Goal: Task Accomplishment & Management: Manage account settings

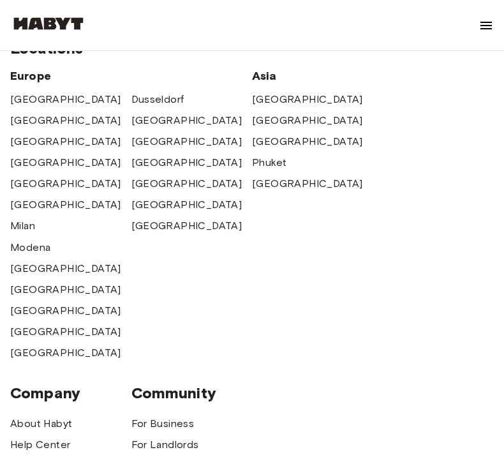
scroll to position [82, 0]
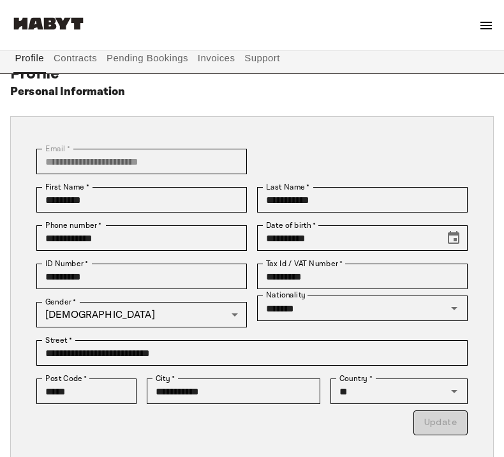
click at [72, 60] on button "Contracts" at bounding box center [75, 58] width 47 height 31
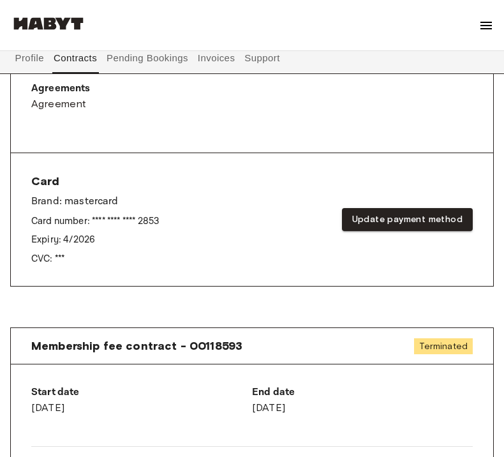
scroll to position [464, 0]
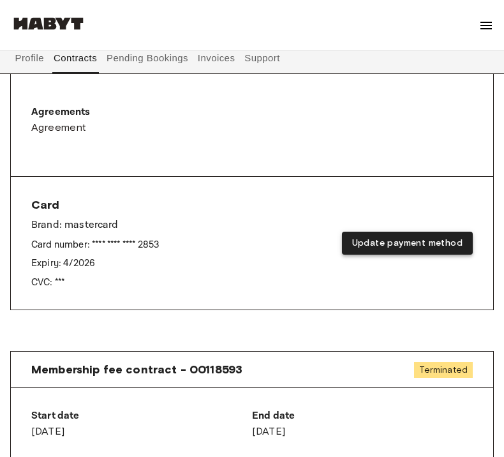
click at [369, 236] on button "Update payment method" at bounding box center [407, 244] width 131 height 24
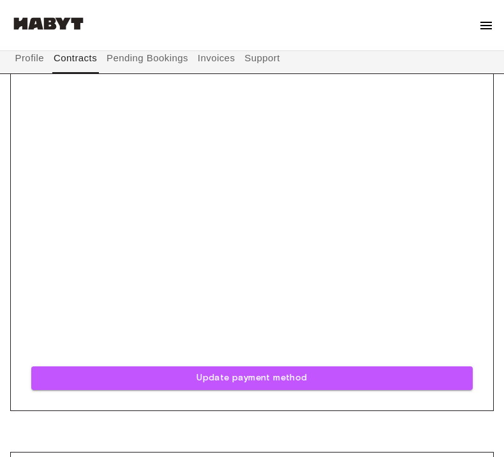
scroll to position [845, 0]
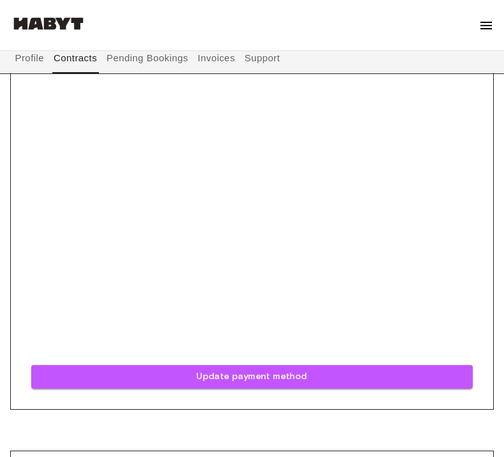
click at [23, 285] on div "Card Brand: mastercard Card number: **** **** **** 2853 Expiry: 4 / 2026 CVC: *…" at bounding box center [252, 103] width 483 height 614
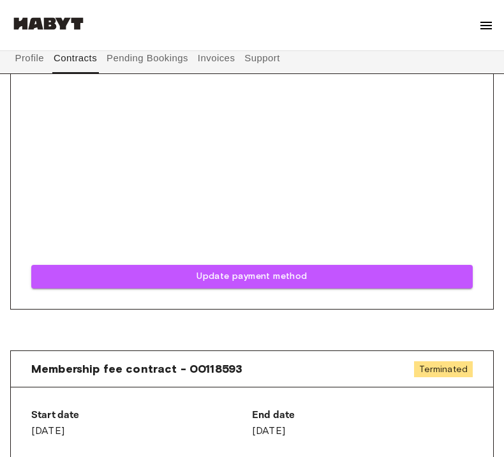
scroll to position [941, 0]
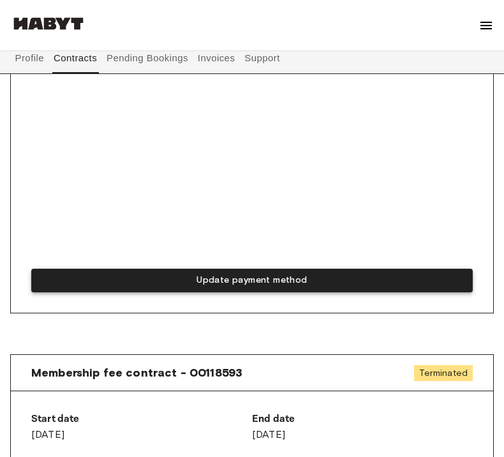
click at [201, 273] on button "Update payment method" at bounding box center [252, 281] width 442 height 24
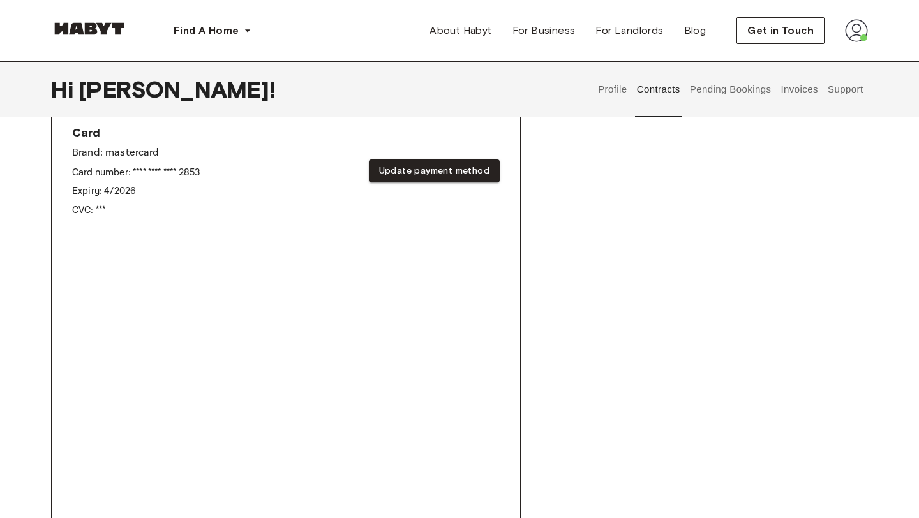
scroll to position [517, 0]
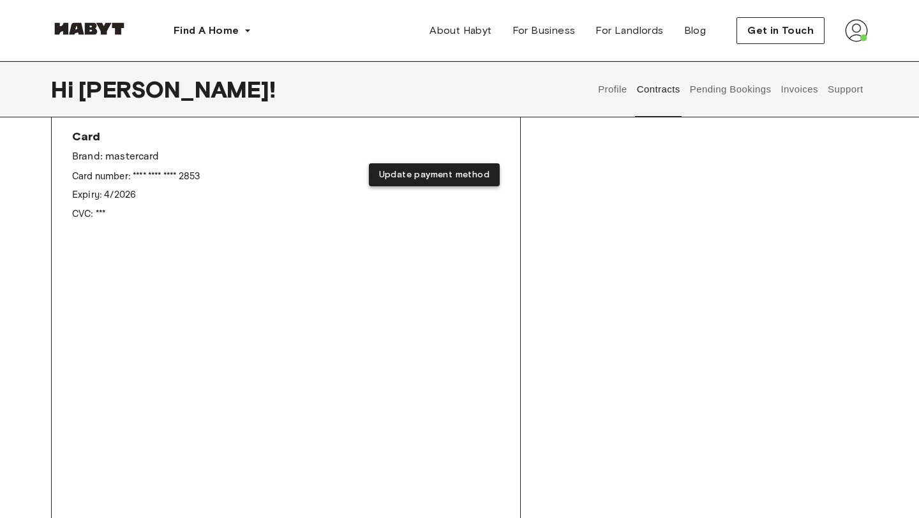
click at [400, 183] on button "Update payment method" at bounding box center [434, 175] width 131 height 24
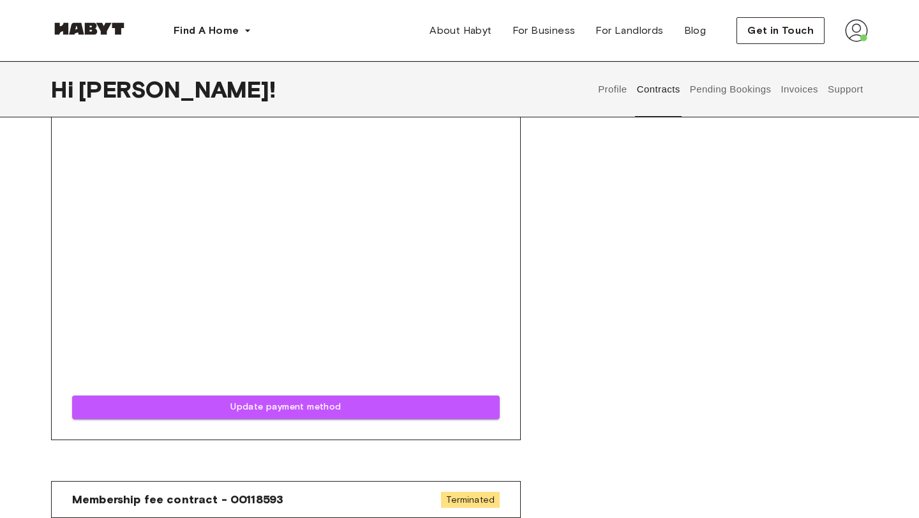
scroll to position [804, 0]
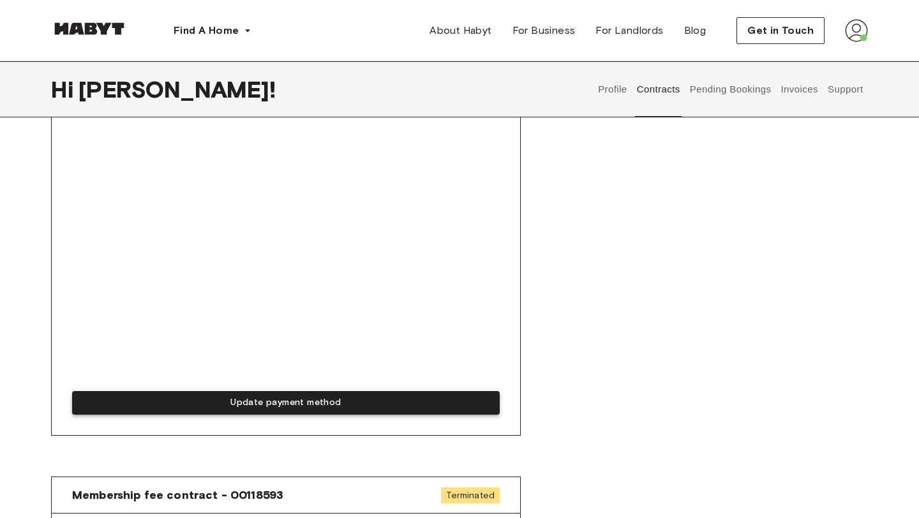
click at [310, 405] on button "Update payment method" at bounding box center [286, 403] width 428 height 24
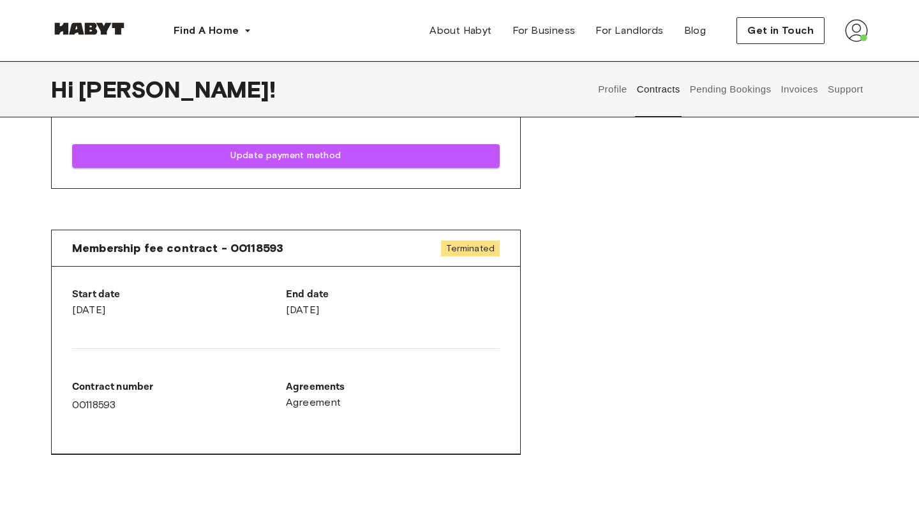
scroll to position [1045, 0]
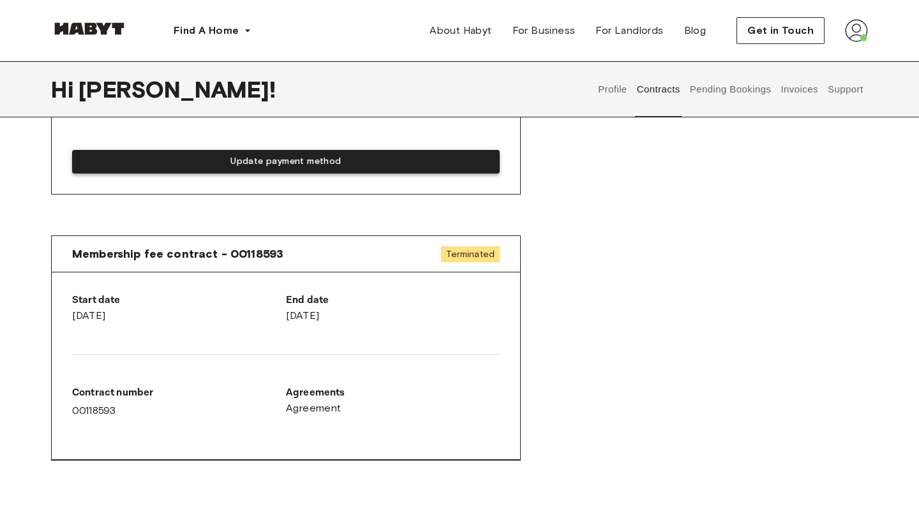
click at [248, 166] on button "Update payment method" at bounding box center [286, 162] width 428 height 24
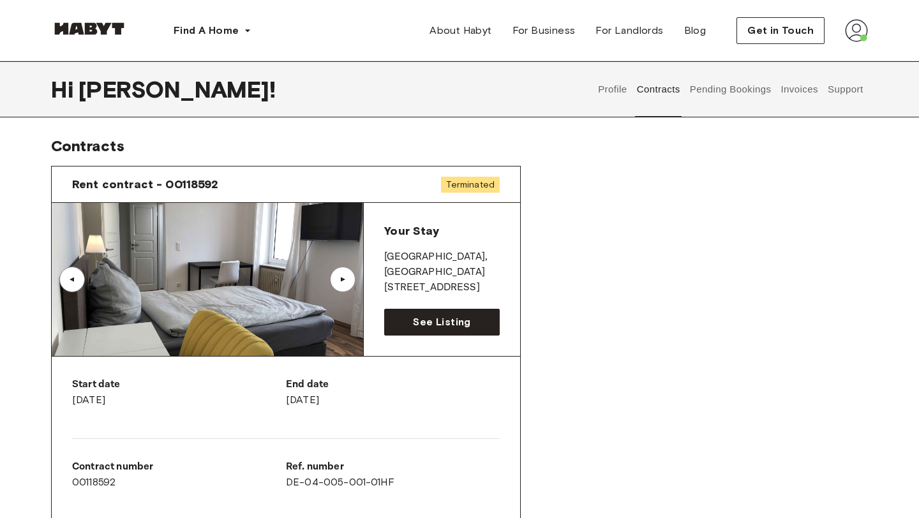
scroll to position [0, 0]
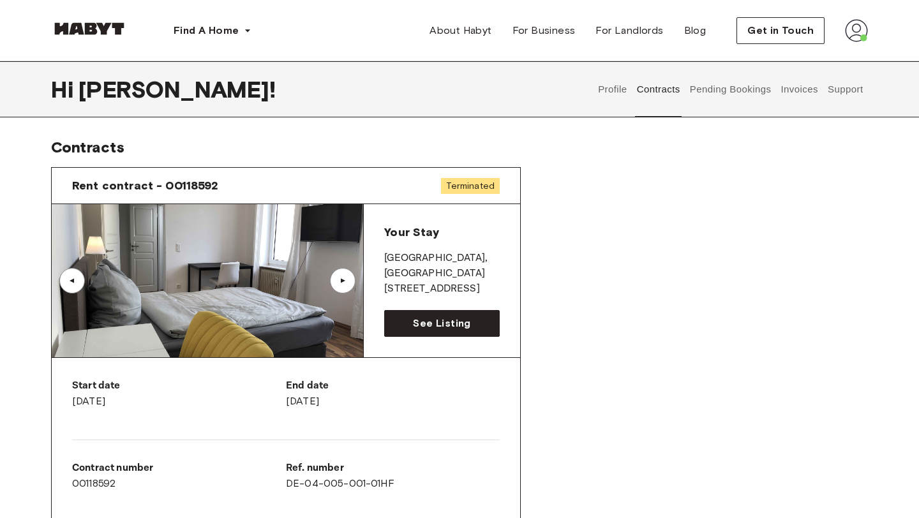
click at [438, 186] on div "Rent contract - 00118592 Terminated" at bounding box center [286, 186] width 469 height 36
click at [343, 345] on img at bounding box center [208, 280] width 312 height 153
click at [426, 332] on link "See Listing" at bounding box center [442, 323] width 116 height 27
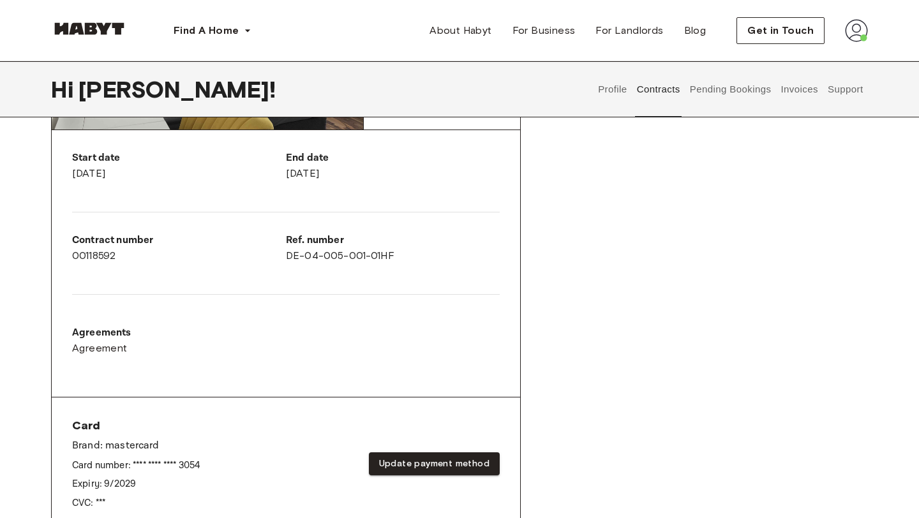
scroll to position [232, 0]
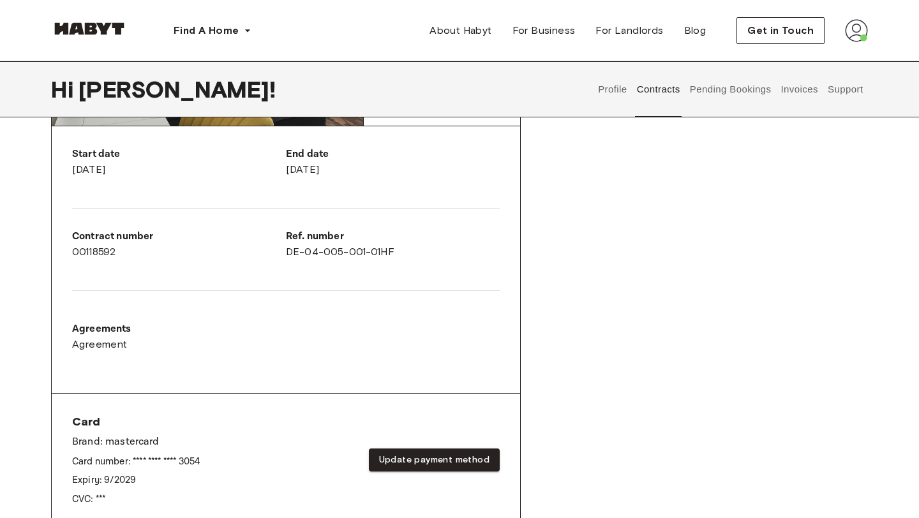
click at [179, 371] on div "Agreements Agreement" at bounding box center [286, 342] width 428 height 61
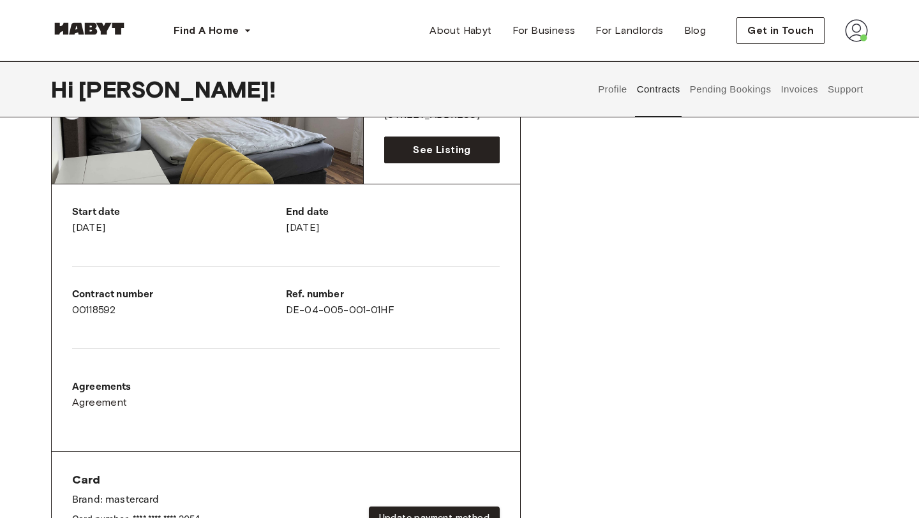
scroll to position [47, 0]
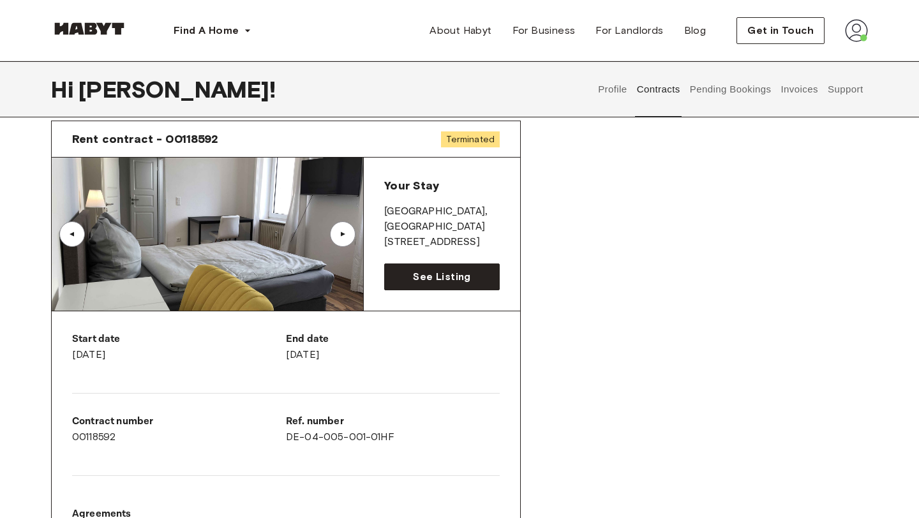
click at [612, 90] on button "Profile" at bounding box center [613, 89] width 33 height 56
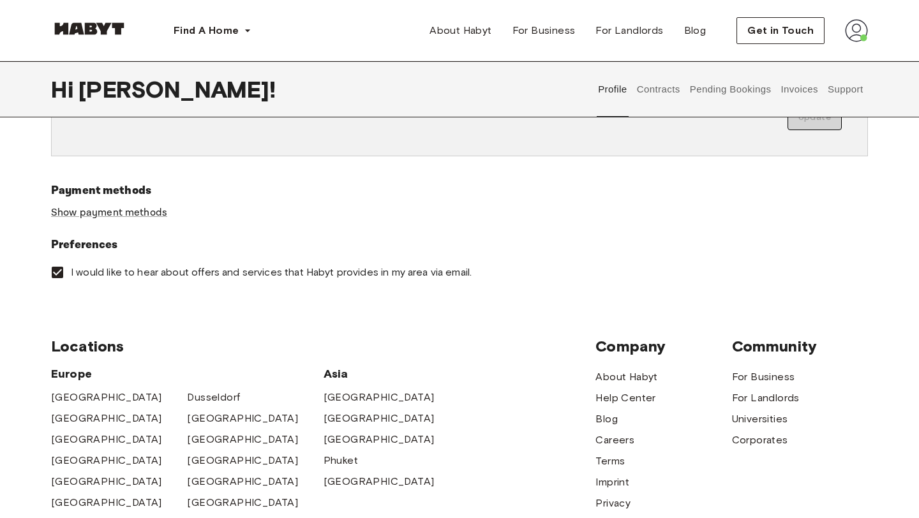
scroll to position [382, 0]
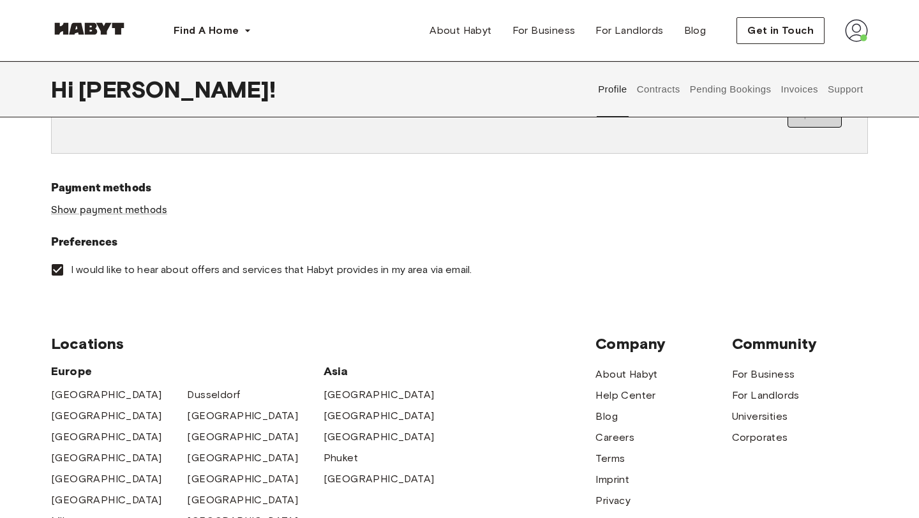
click at [146, 220] on div "Payment methods Show payment methods" at bounding box center [459, 206] width 817 height 54
click at [146, 209] on link "Show payment methods" at bounding box center [109, 210] width 116 height 13
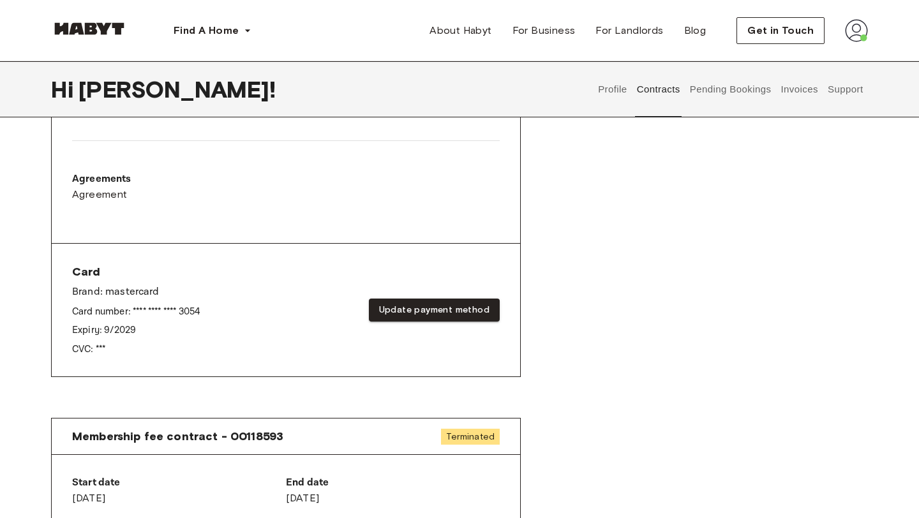
click at [803, 88] on button "Invoices" at bounding box center [800, 89] width 40 height 56
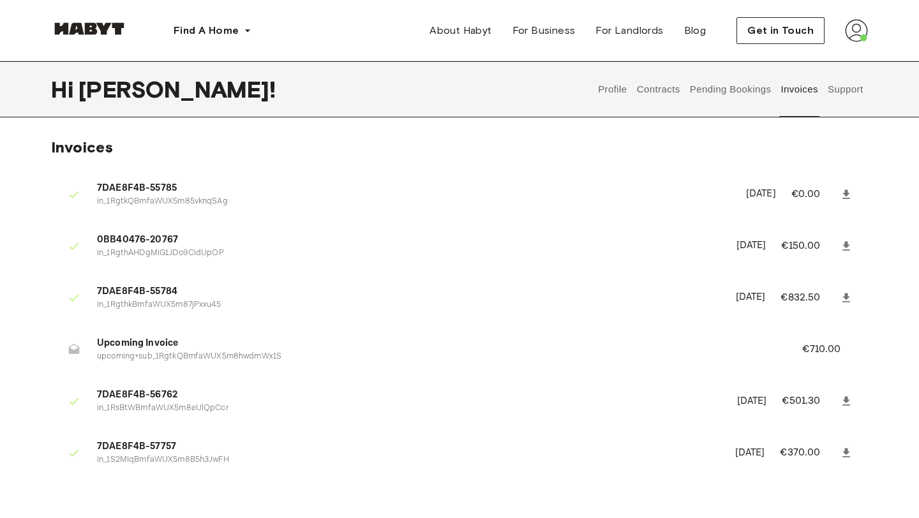
click at [66, 352] on div at bounding box center [74, 350] width 26 height 26
click at [149, 353] on p "upcoming+sub_1RgtkQBmfaWUX5m8hwdmWx1S" at bounding box center [434, 357] width 675 height 12
click at [851, 85] on button "Support" at bounding box center [845, 89] width 39 height 56
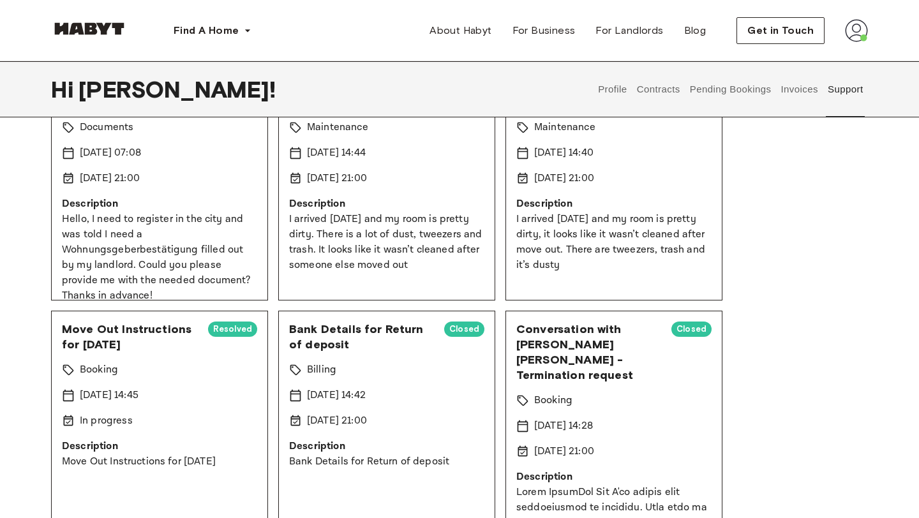
scroll to position [139, 0]
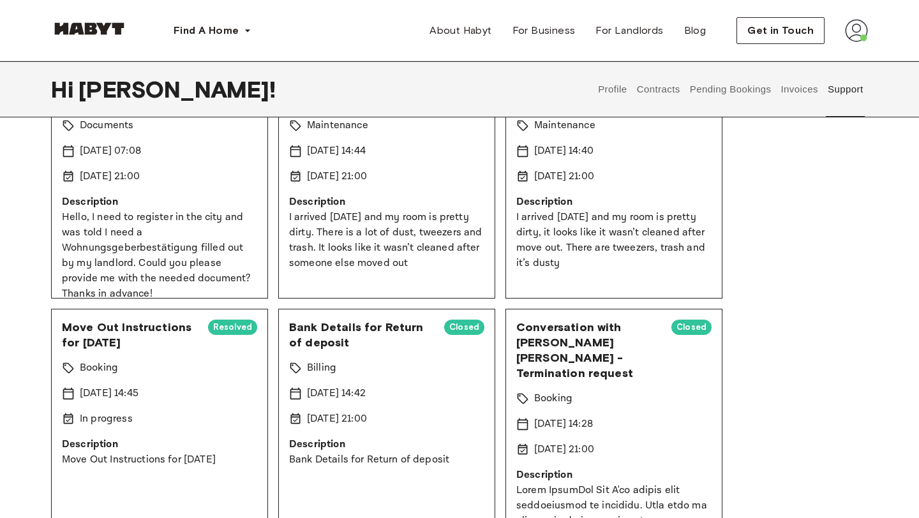
click at [176, 476] on div "Move Out Instructions for [DATE] Resolved Booking [DATE] 14:45 In progress Desc…" at bounding box center [159, 417] width 217 height 217
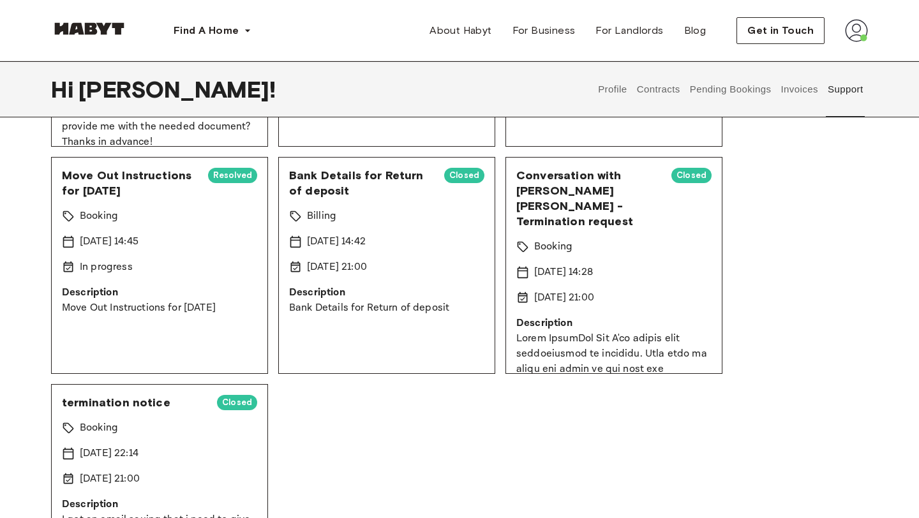
scroll to position [292, 0]
click at [109, 183] on span "Move Out Instructions for [DATE]" at bounding box center [130, 182] width 136 height 31
click at [188, 234] on div "[DATE] 14:45" at bounding box center [159, 241] width 195 height 15
click at [190, 236] on div "[DATE] 14:45" at bounding box center [159, 241] width 195 height 15
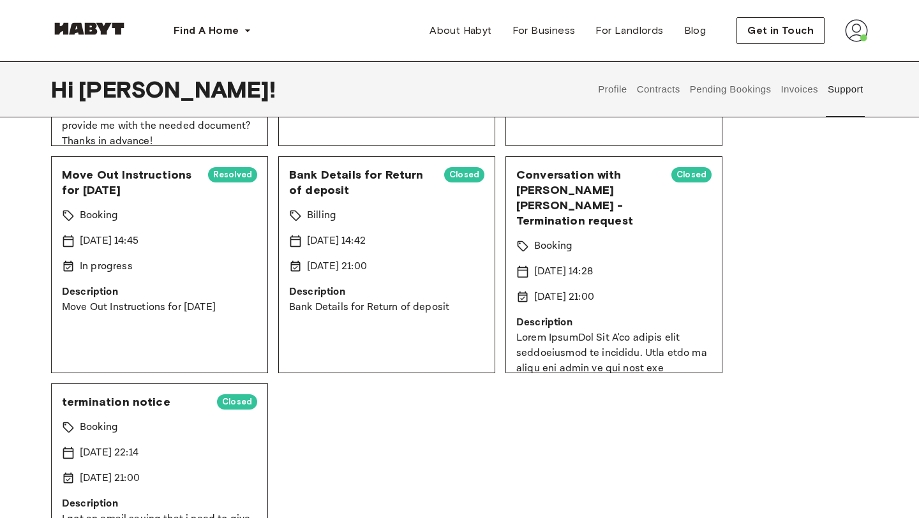
click at [190, 236] on div "[DATE] 14:45" at bounding box center [159, 241] width 195 height 15
click at [238, 176] on span "Resolved" at bounding box center [232, 175] width 49 height 13
click at [146, 379] on div "Wohnungsgeberbestätigung Closed Documents [DATE] 07:08 [DATE] 21:00 Description…" at bounding box center [459, 265] width 817 height 672
click at [86, 301] on p "Move Out Instructions for [DATE]" at bounding box center [159, 307] width 195 height 15
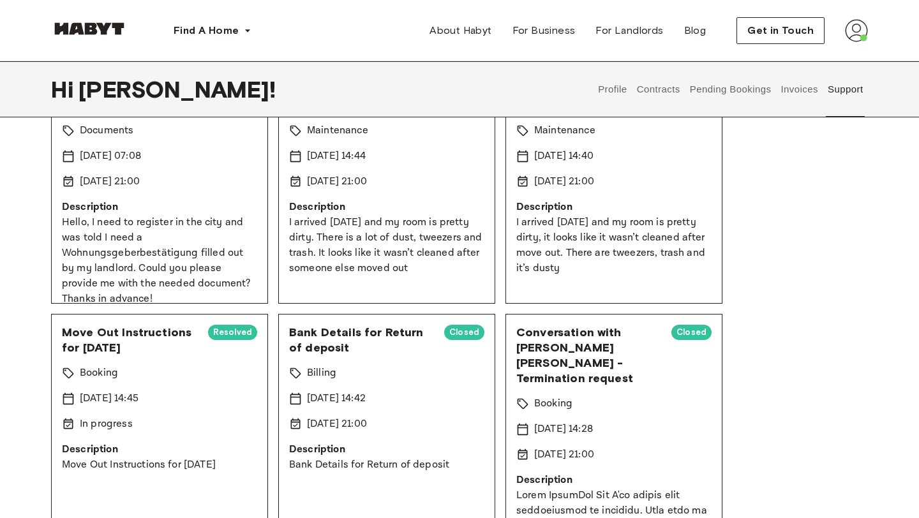
scroll to position [121, 0]
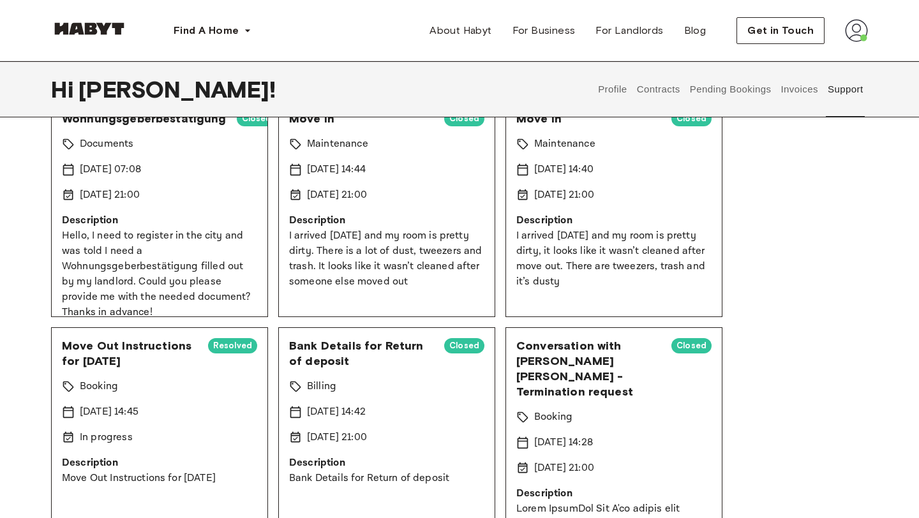
click at [569, 278] on p "I arrived [DATE] and my room is pretty dirty, it looks like it wasn’t cleaned a…" at bounding box center [613, 259] width 195 height 61
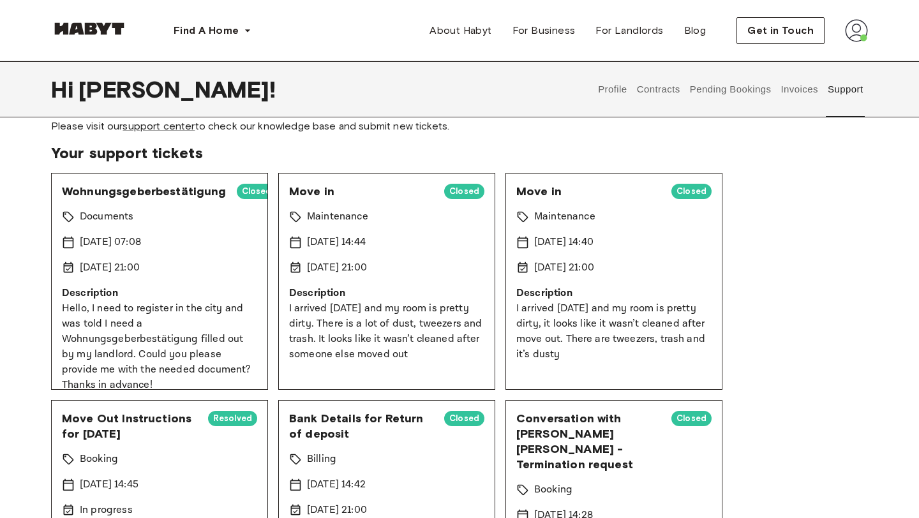
scroll to position [30, 0]
